Goal: Navigation & Orientation: Find specific page/section

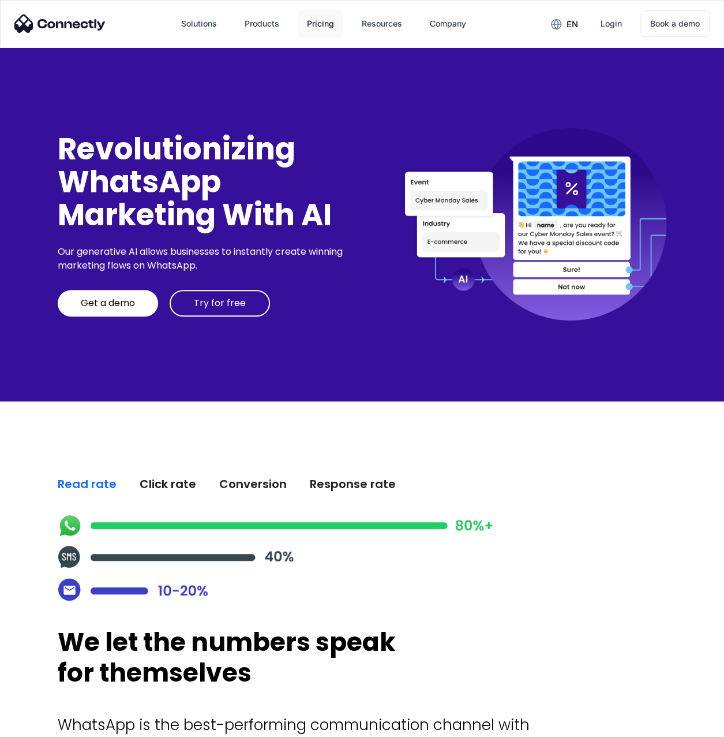
click at [314, 21] on div "Pricing" at bounding box center [320, 24] width 27 height 16
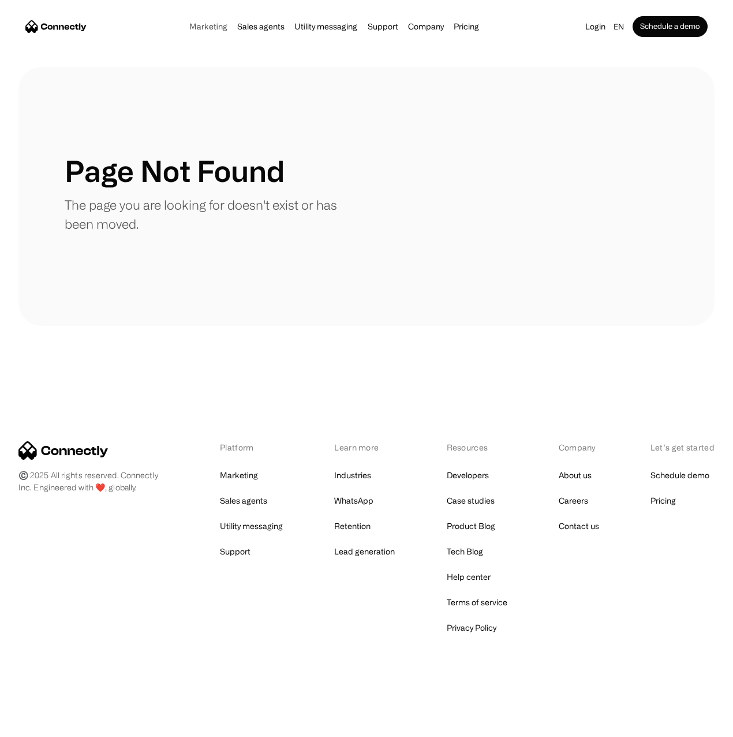
click at [222, 31] on link "Marketing" at bounding box center [208, 26] width 45 height 9
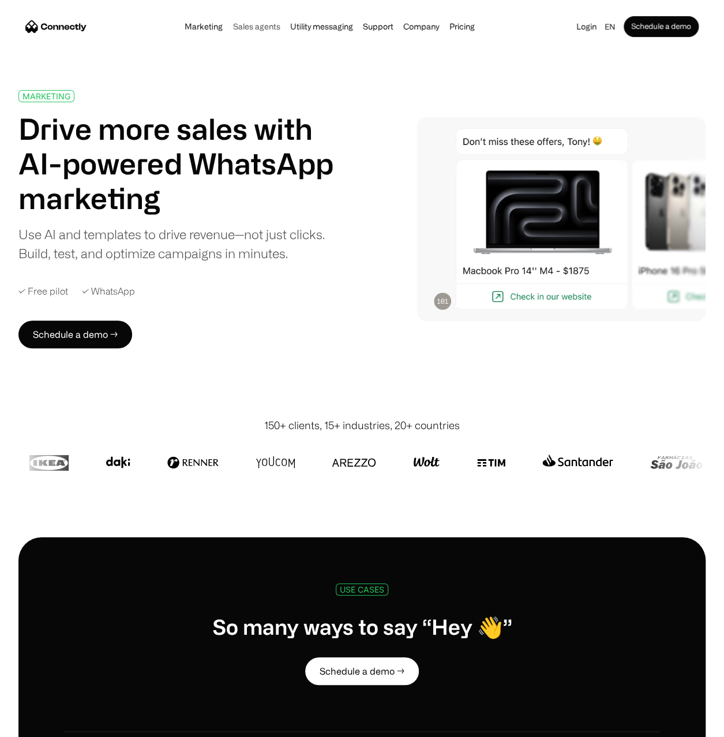
click at [272, 31] on link "Sales agents" at bounding box center [256, 26] width 54 height 9
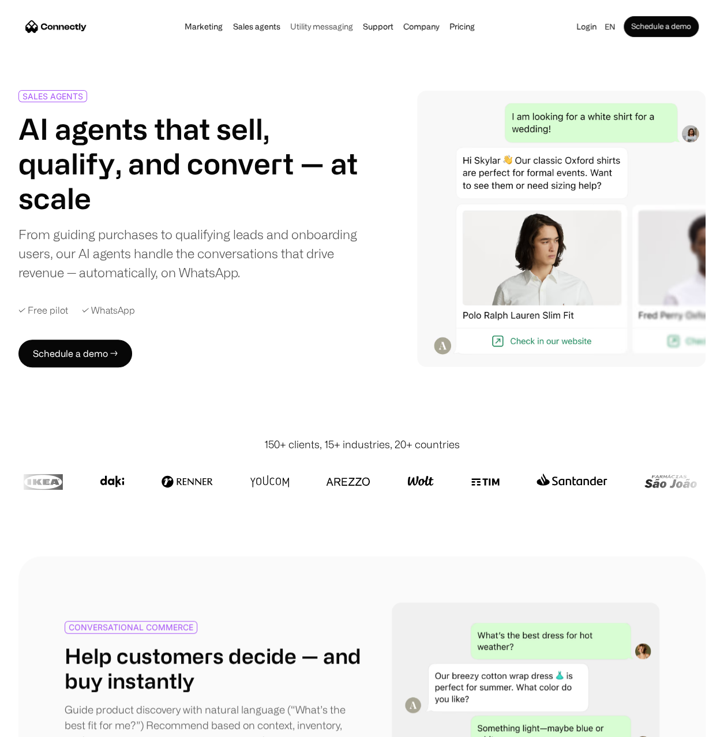
click at [327, 27] on link "Utility messaging" at bounding box center [322, 26] width 70 height 9
